Goal: Find specific page/section: Find specific page/section

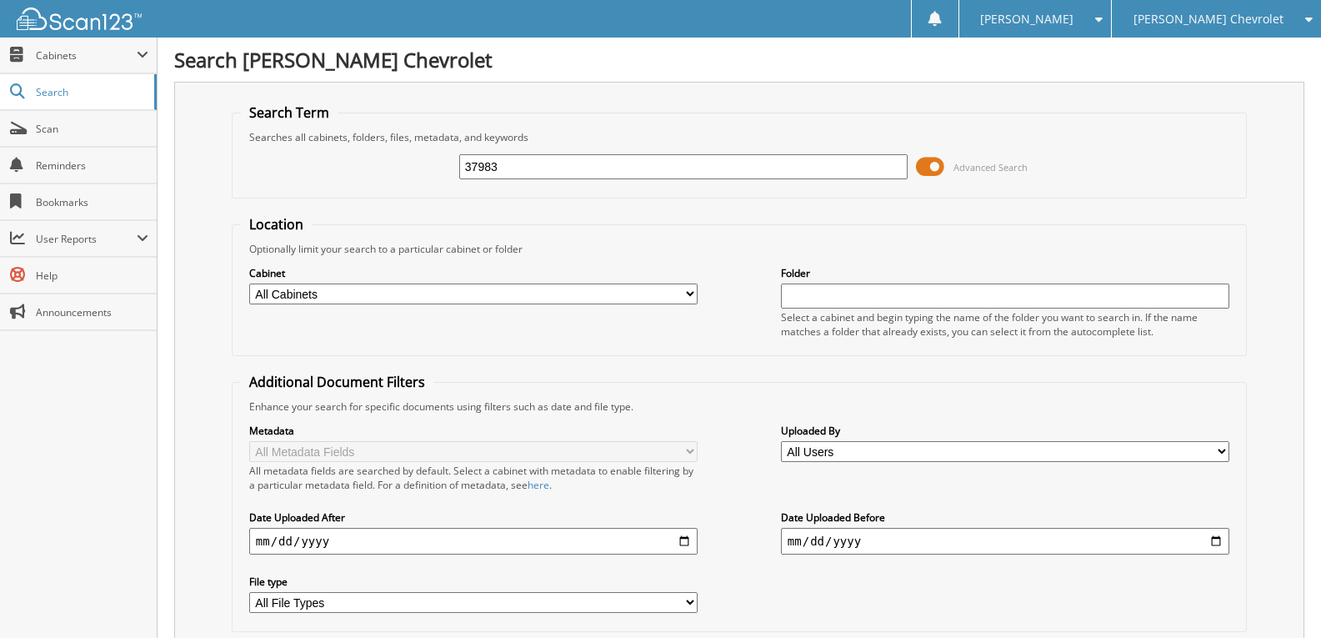
type input "37983"
click at [623, 198] on fieldset "Search Term Searches all cabinets, folders, files, metadata, and keywords 37983…" at bounding box center [739, 150] width 1015 height 95
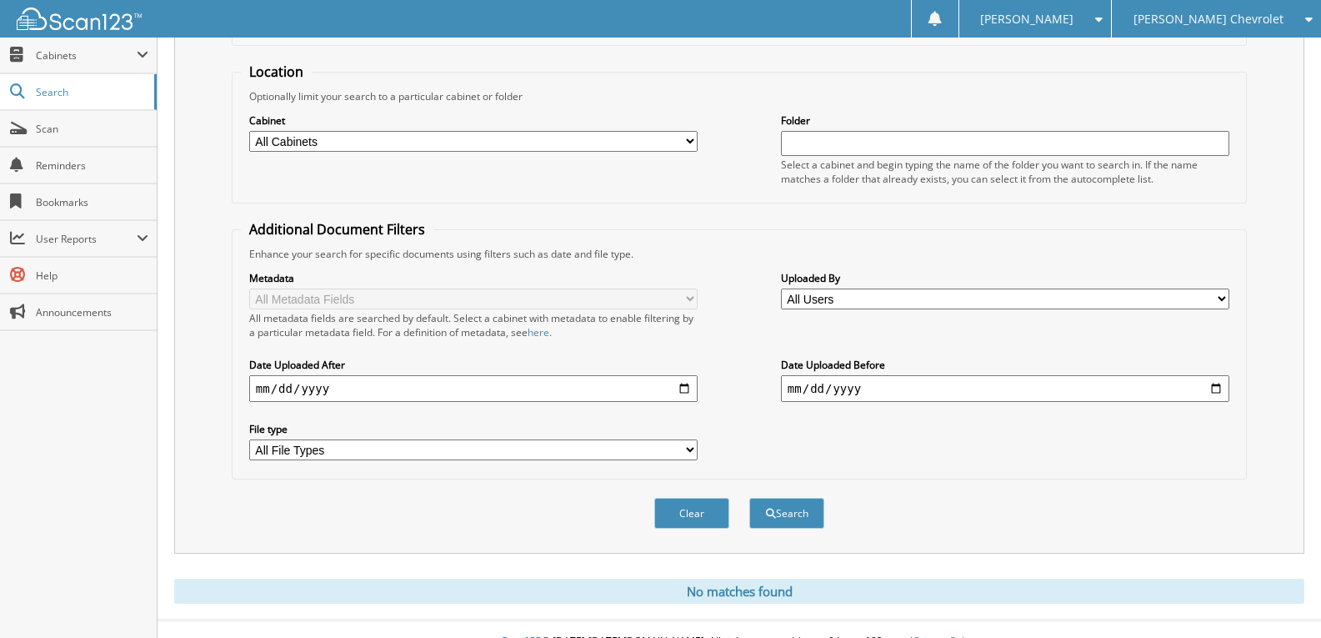
scroll to position [178, 0]
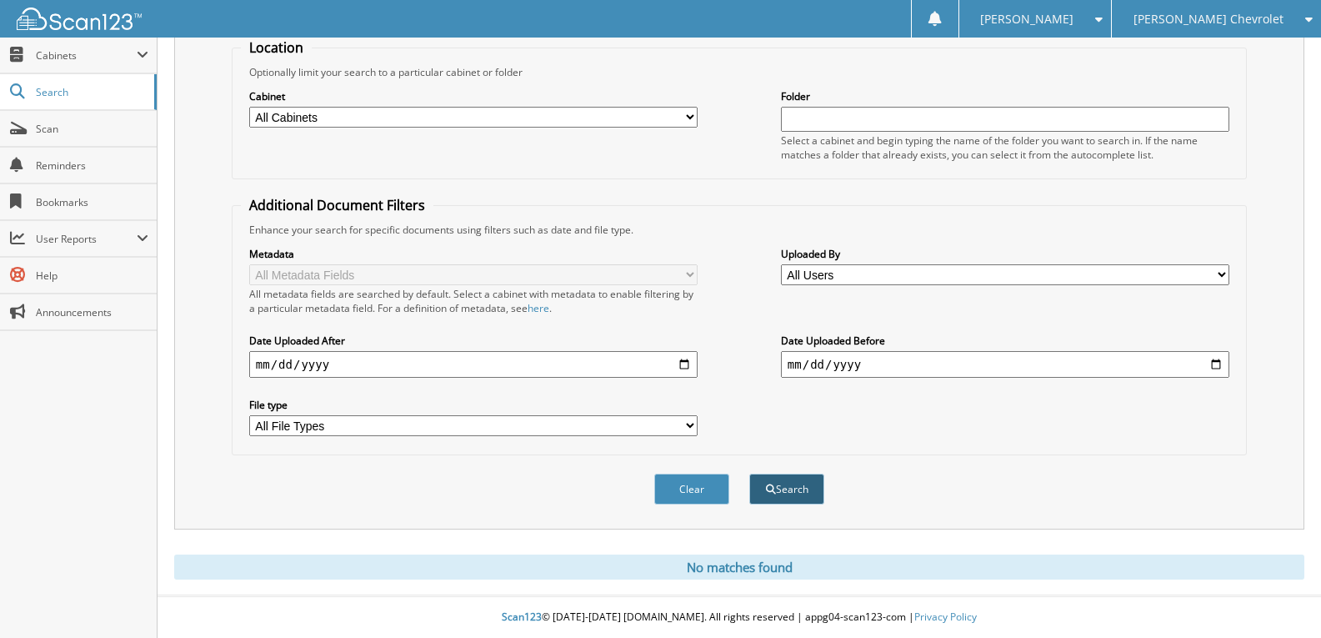
click at [786, 493] on button "Search" at bounding box center [786, 488] width 75 height 31
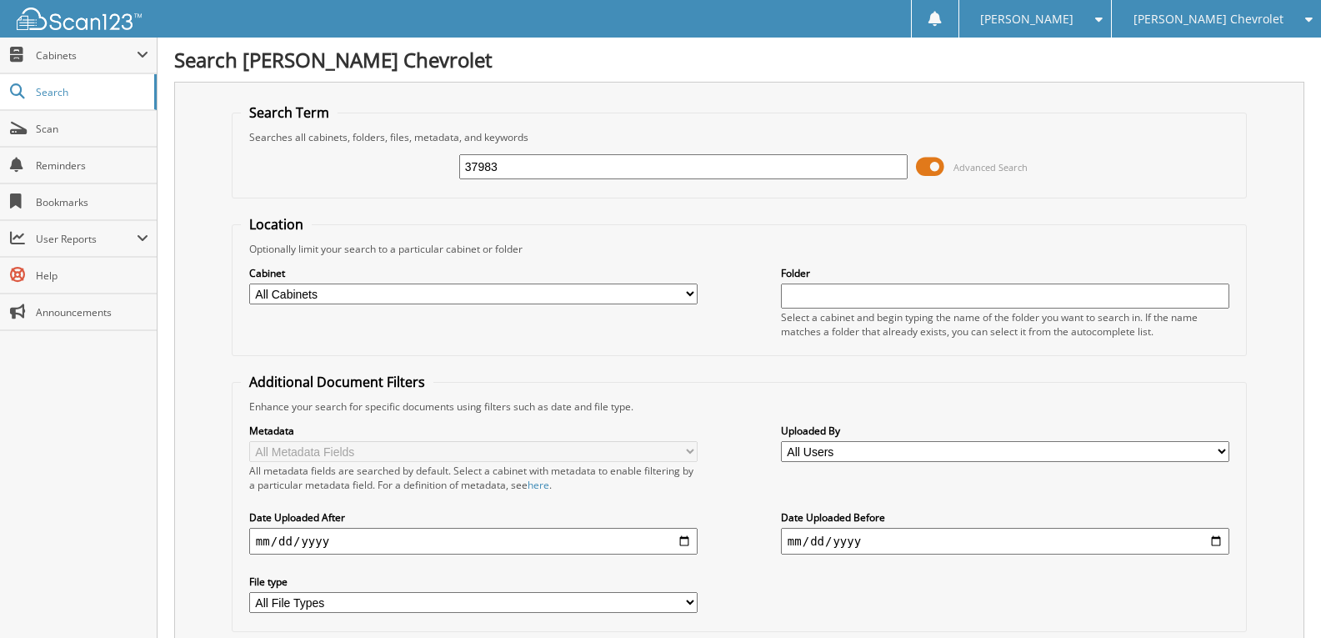
click at [732, 269] on div "Cabinet All Cabinets PARTS SERVICE RO Needs Filing Folder" at bounding box center [739, 301] width 997 height 91
